Goal: Navigation & Orientation: Understand site structure

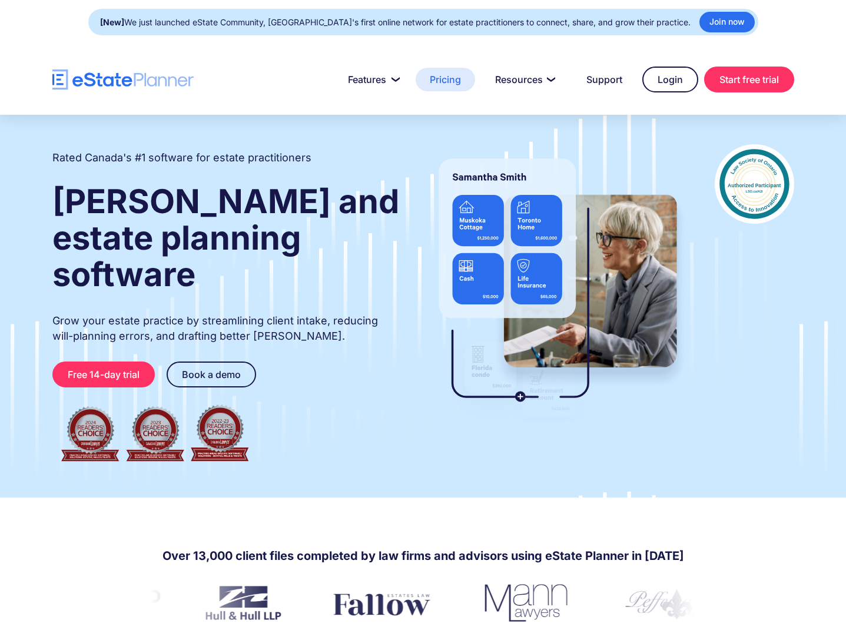
click at [445, 81] on link "Pricing" at bounding box center [445, 80] width 59 height 24
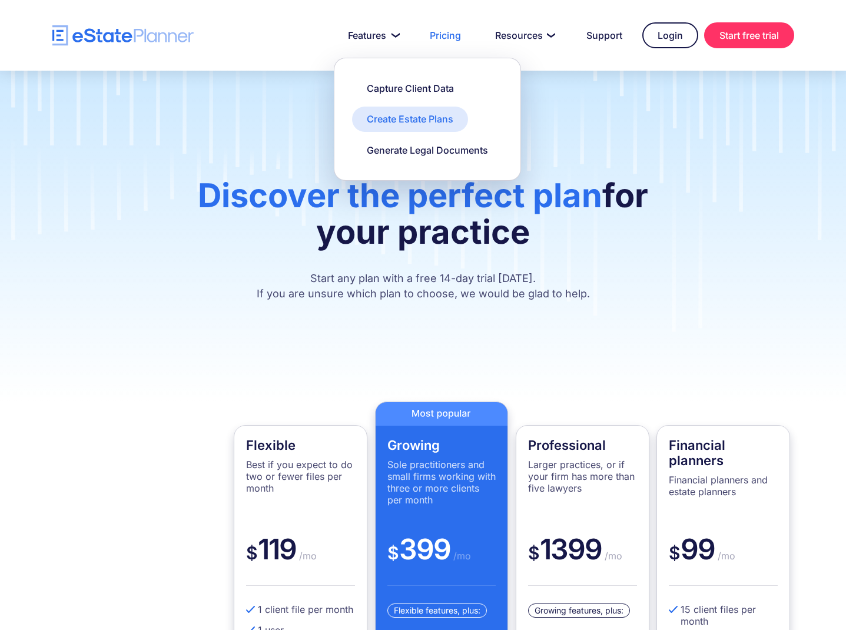
click at [393, 118] on div "Create Estate Plans" at bounding box center [410, 118] width 87 height 13
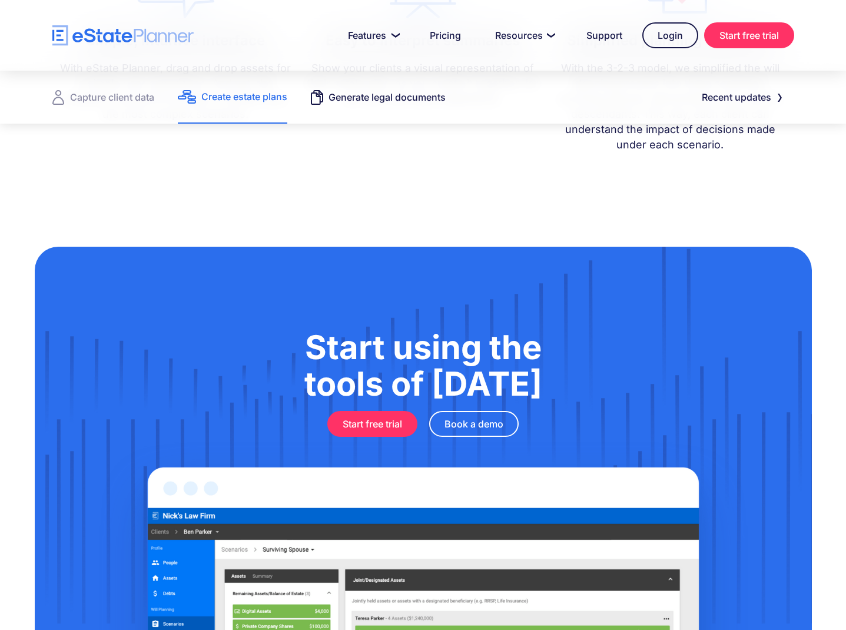
scroll to position [1394, 0]
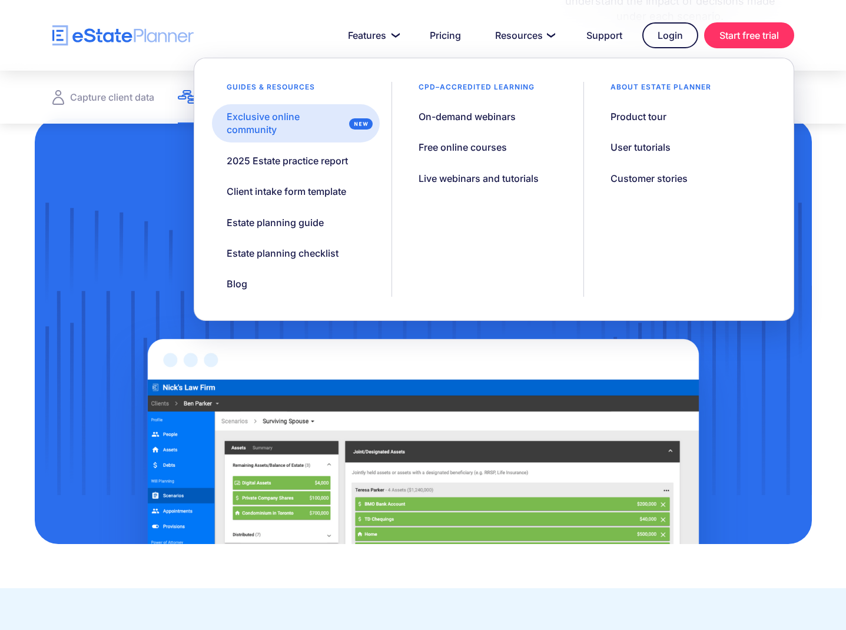
click at [248, 120] on div "Exclusive online community" at bounding box center [286, 123] width 118 height 27
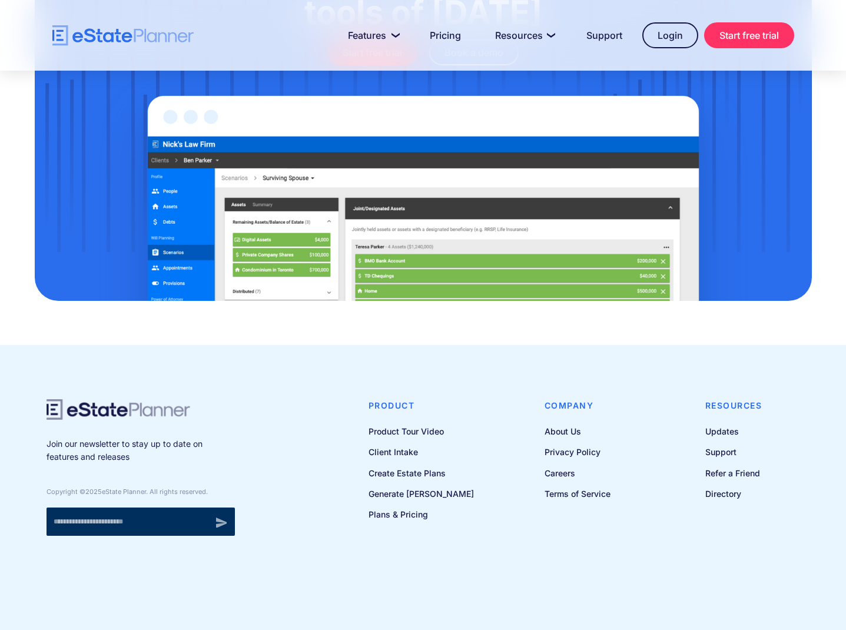
scroll to position [910, 0]
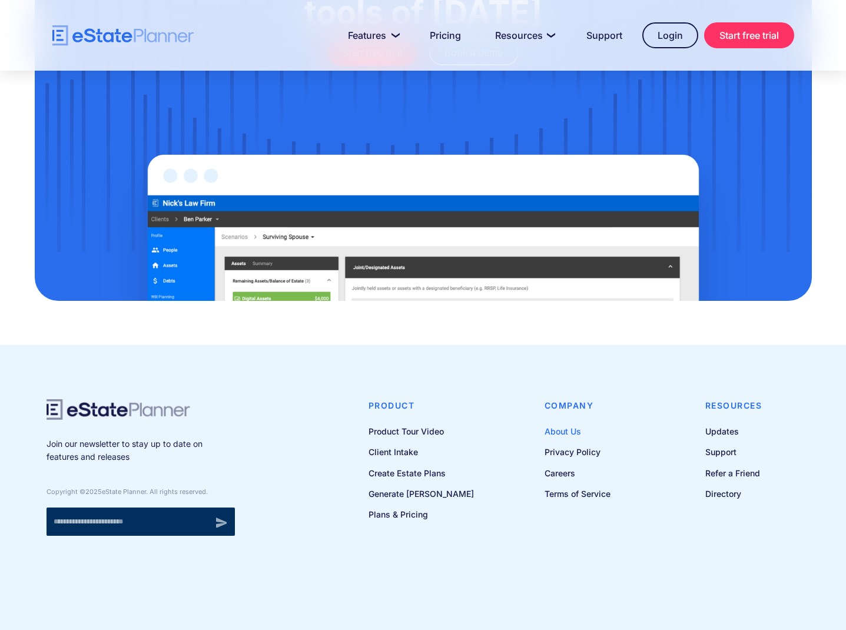
click at [556, 429] on link "About Us" at bounding box center [578, 431] width 66 height 15
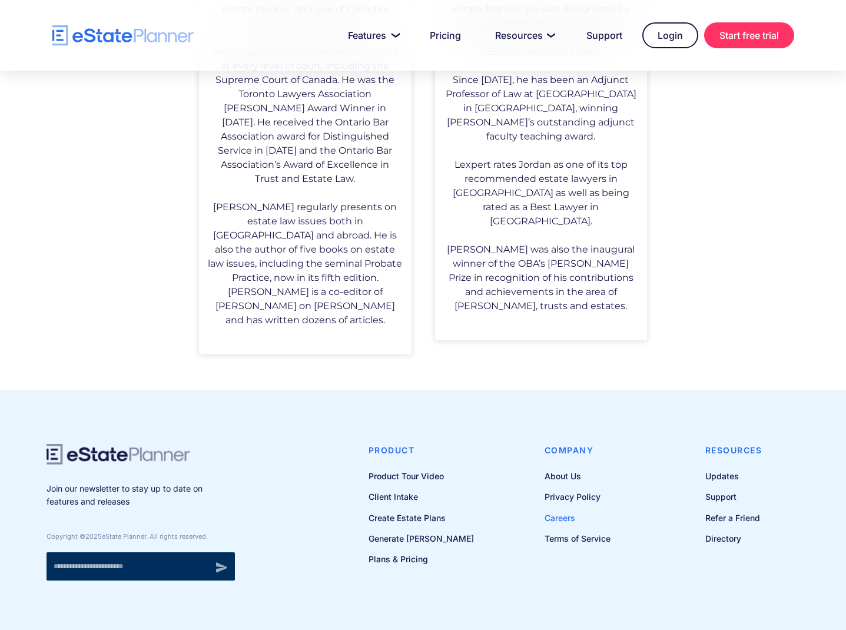
scroll to position [956, 1]
click at [558, 511] on link "Careers" at bounding box center [578, 518] width 66 height 15
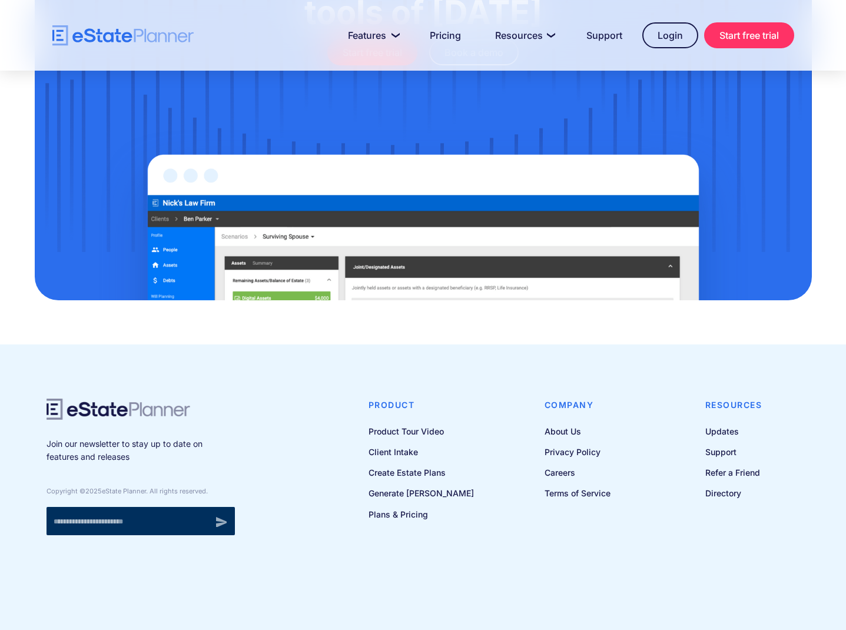
scroll to position [519, 0]
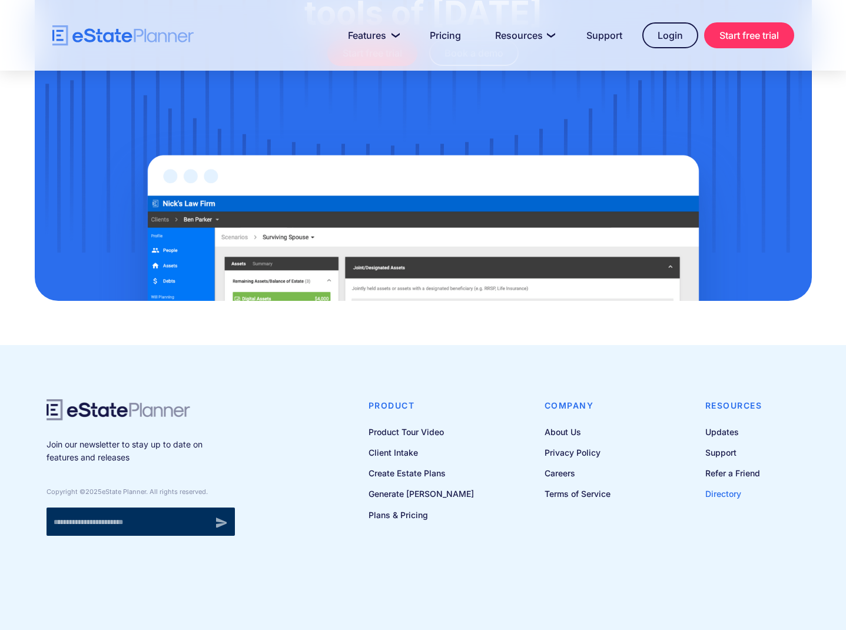
click at [714, 492] on link "Directory" at bounding box center [734, 493] width 57 height 15
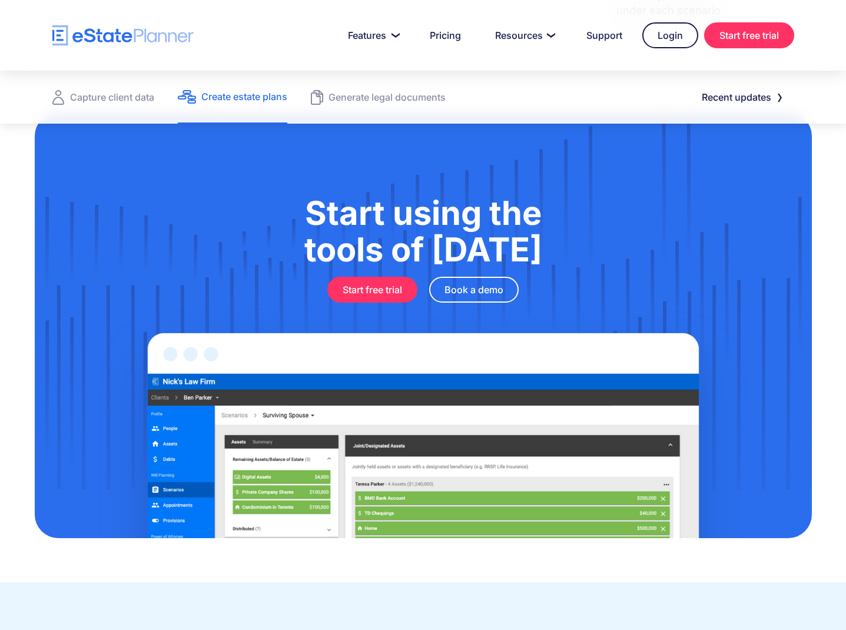
scroll to position [1400, 0]
